Goal: Find specific page/section: Find specific page/section

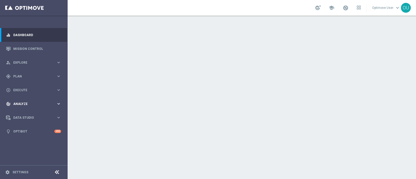
click at [32, 106] on div "track_changes Analyze keyboard_arrow_right" at bounding box center [33, 104] width 67 height 14
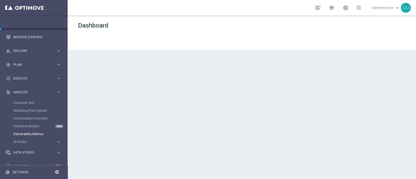
scroll to position [21, 0]
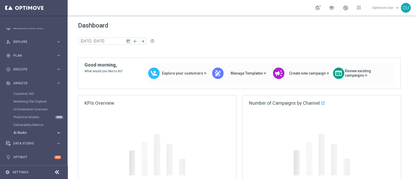
click at [34, 132] on span "BI Studio" at bounding box center [32, 132] width 37 height 3
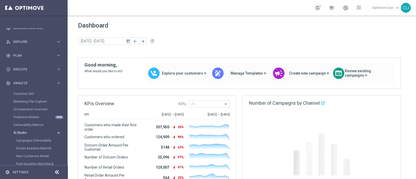
scroll to position [60, 0]
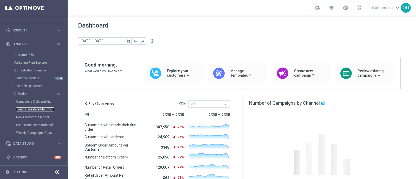
click at [35, 110] on link "Emails Baseline Matchback" at bounding box center [35, 109] width 38 height 4
